Goal: Information Seeking & Learning: Learn about a topic

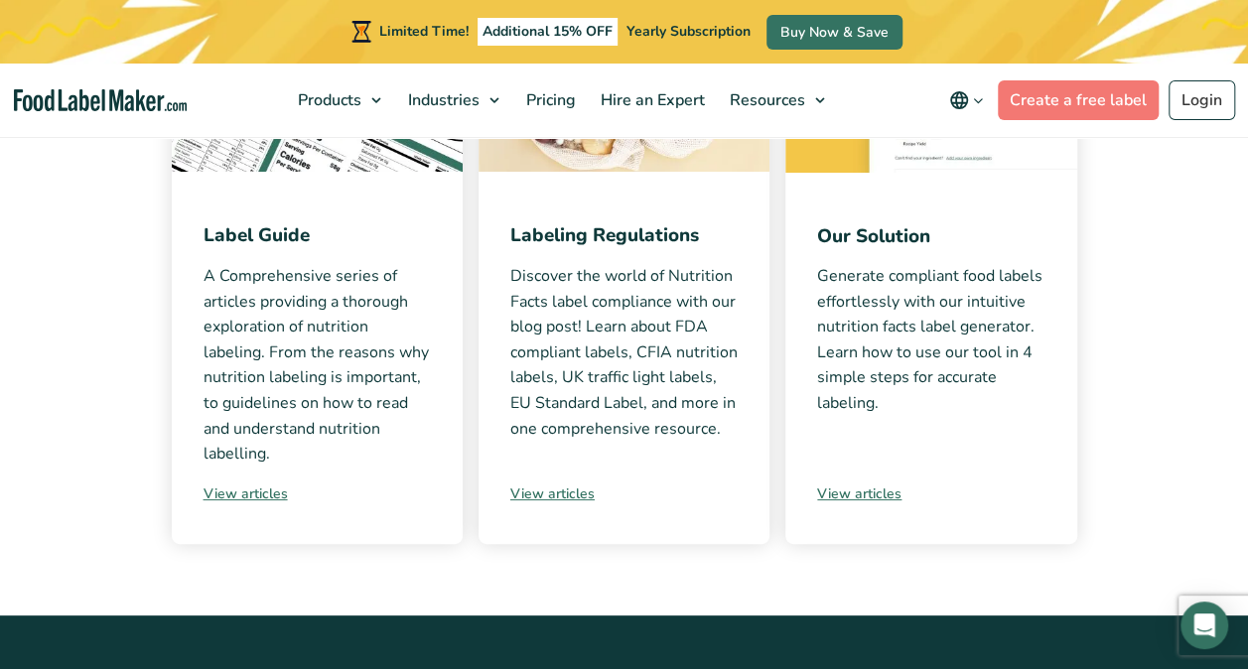
scroll to position [647, 0]
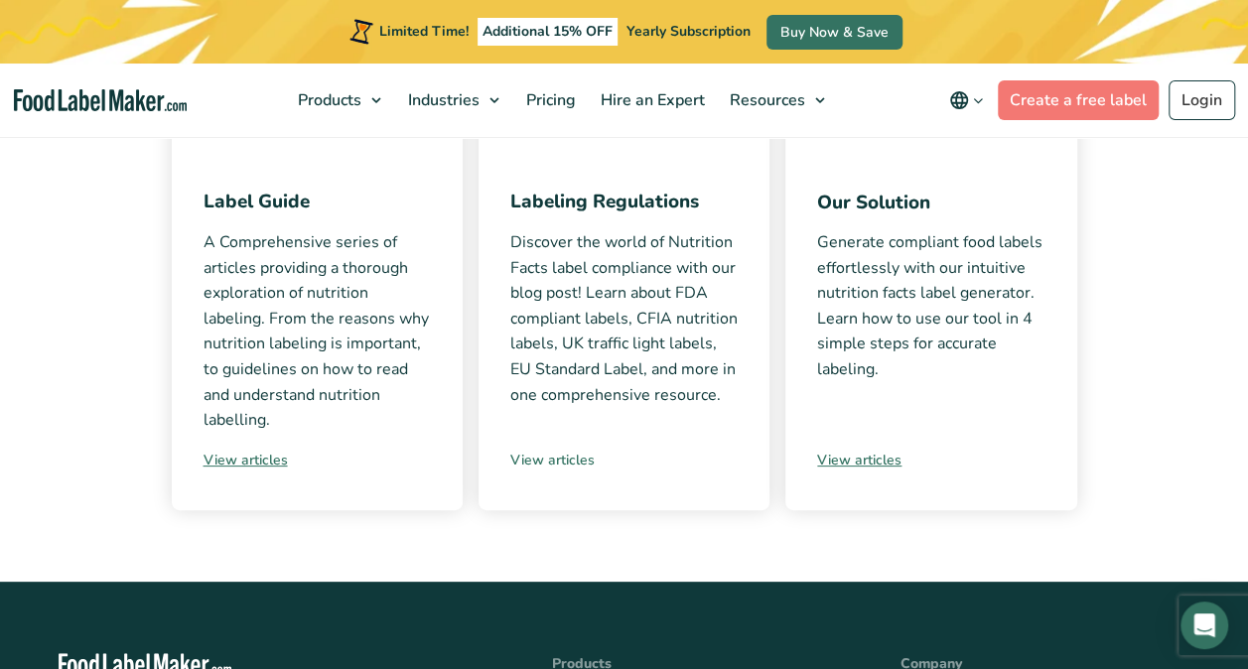
click at [574, 454] on link "View articles" at bounding box center [623, 460] width 227 height 21
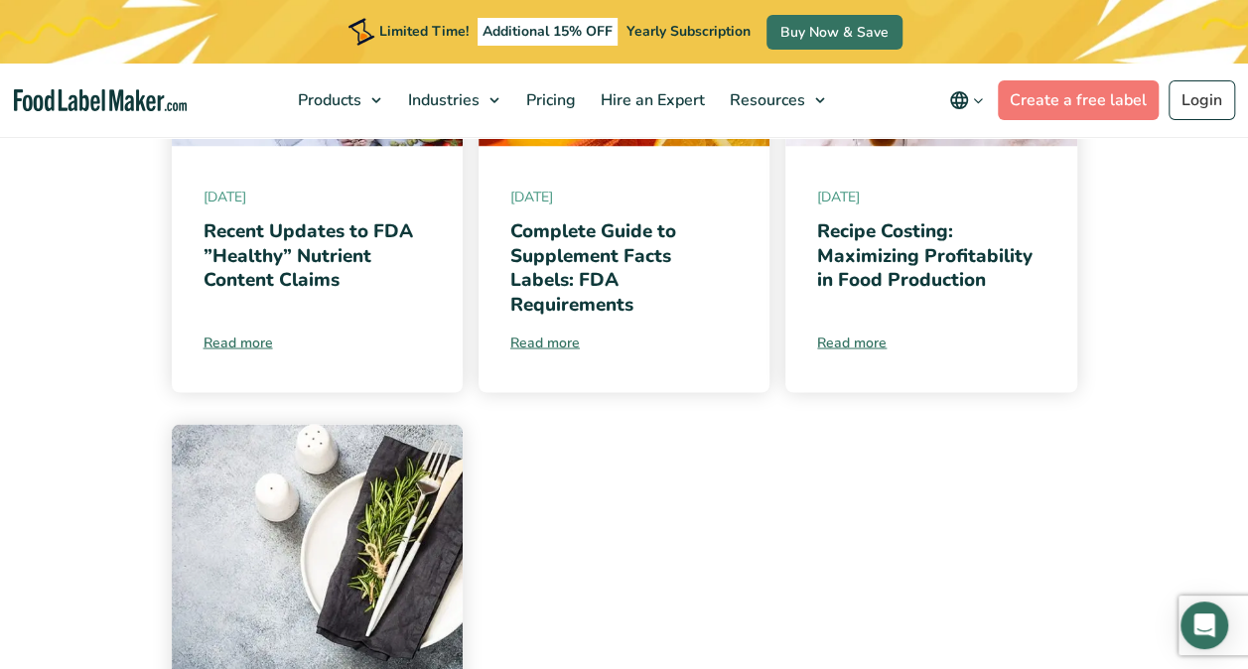
scroll to position [2085, 0]
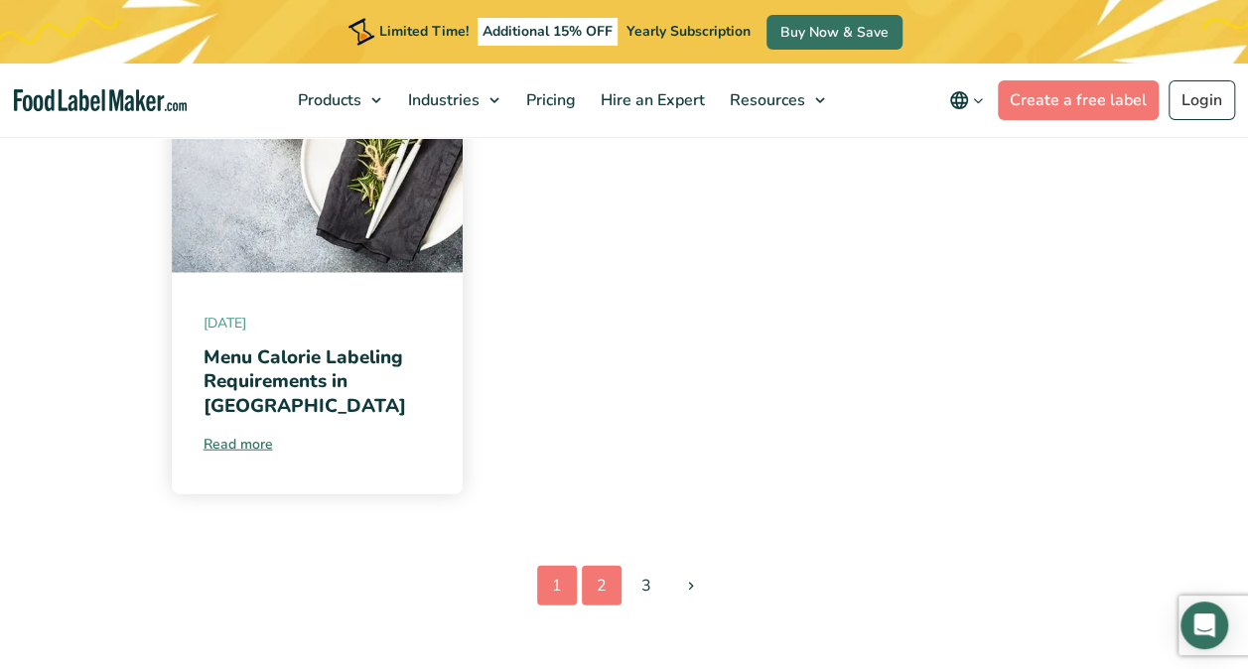
click at [608, 571] on link "2" at bounding box center [602, 586] width 40 height 40
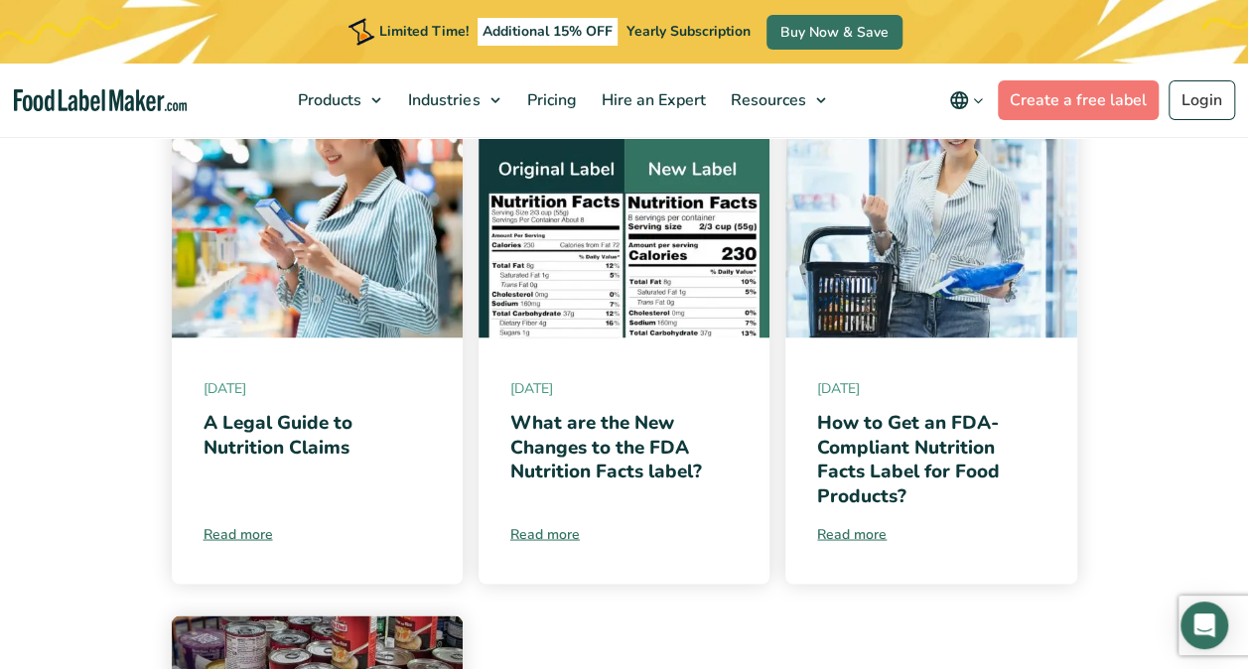
scroll to position [1489, 0]
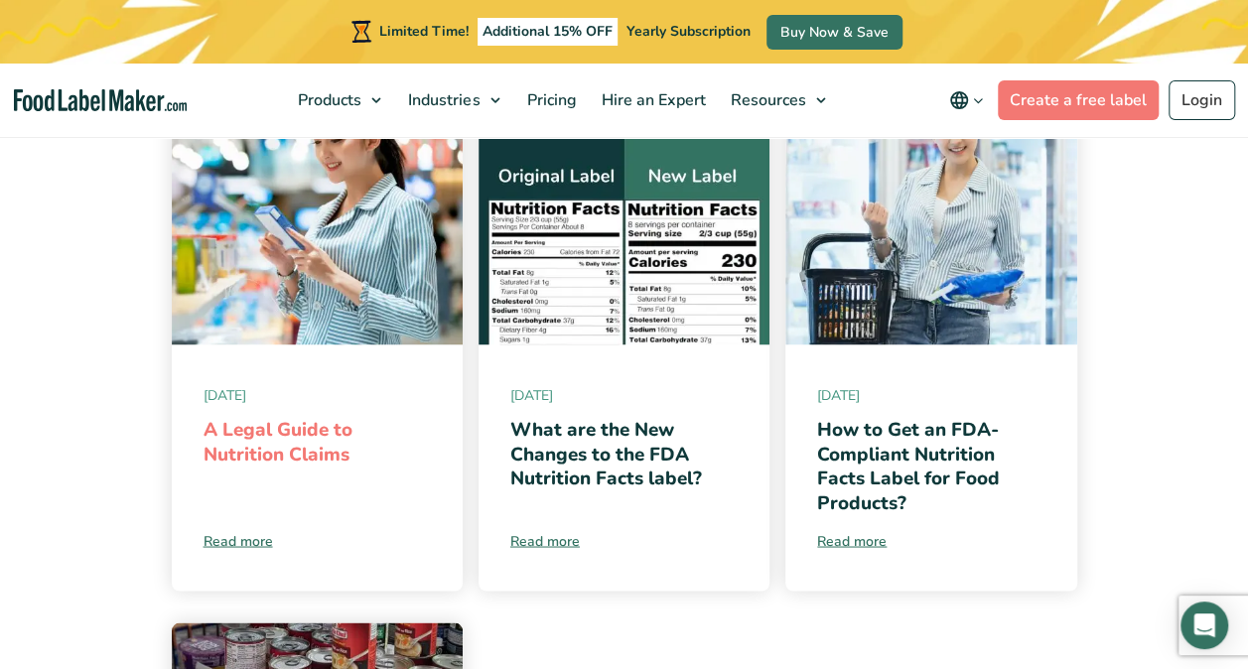
click at [302, 416] on link "A Legal Guide to Nutrition Claims" at bounding box center [278, 441] width 149 height 51
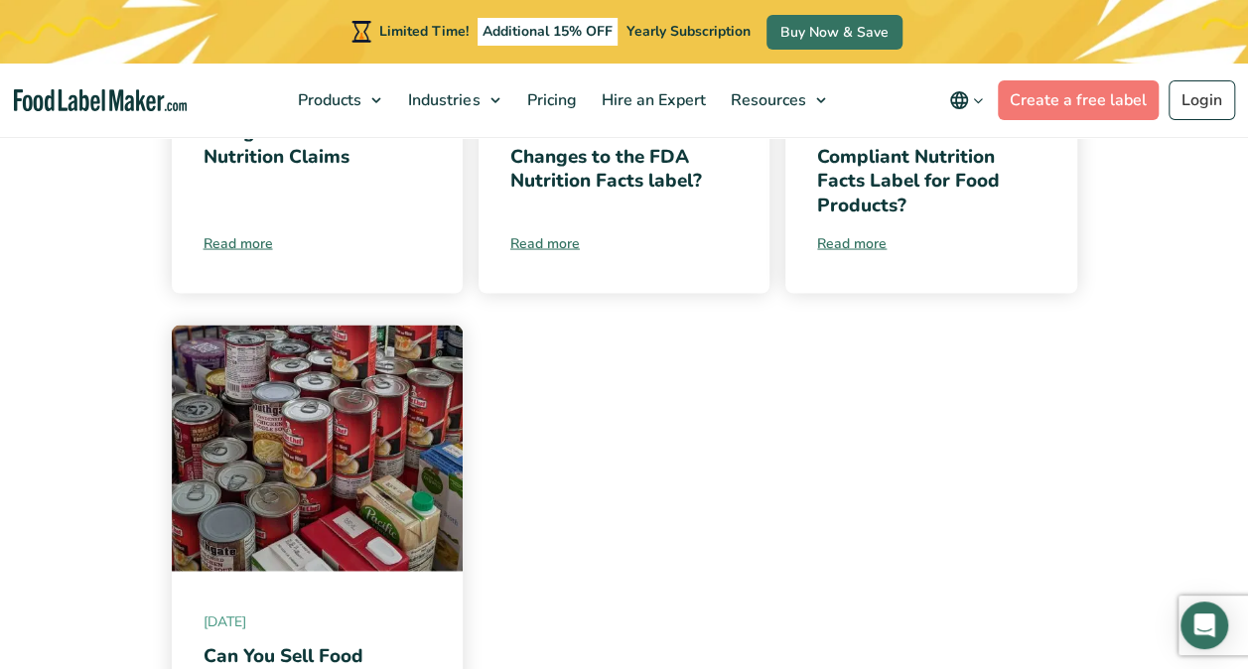
scroll to position [1611, 0]
